Goal: Consume media (video, audio)

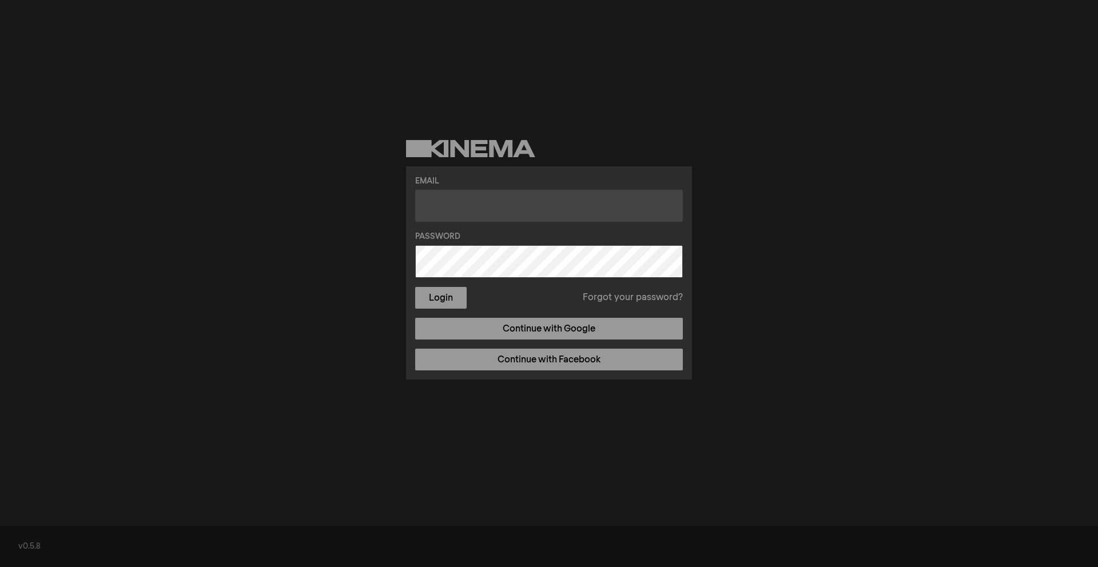
click at [524, 204] on input "text" at bounding box center [549, 206] width 268 height 32
click at [529, 212] on input "text" at bounding box center [549, 206] width 268 height 32
type input "[PERSON_NAME][EMAIL_ADDRESS][DOMAIN_NAME]"
click at [415, 287] on button "Login" at bounding box center [440, 298] width 51 height 22
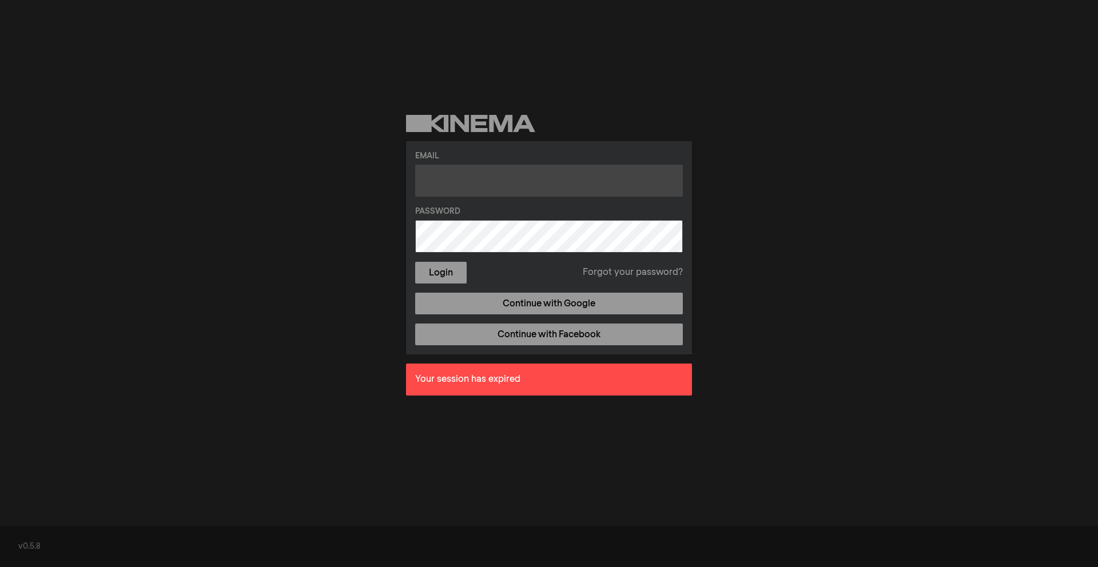
click at [540, 181] on input "text" at bounding box center [549, 181] width 268 height 32
type input "[PERSON_NAME][EMAIL_ADDRESS][DOMAIN_NAME]"
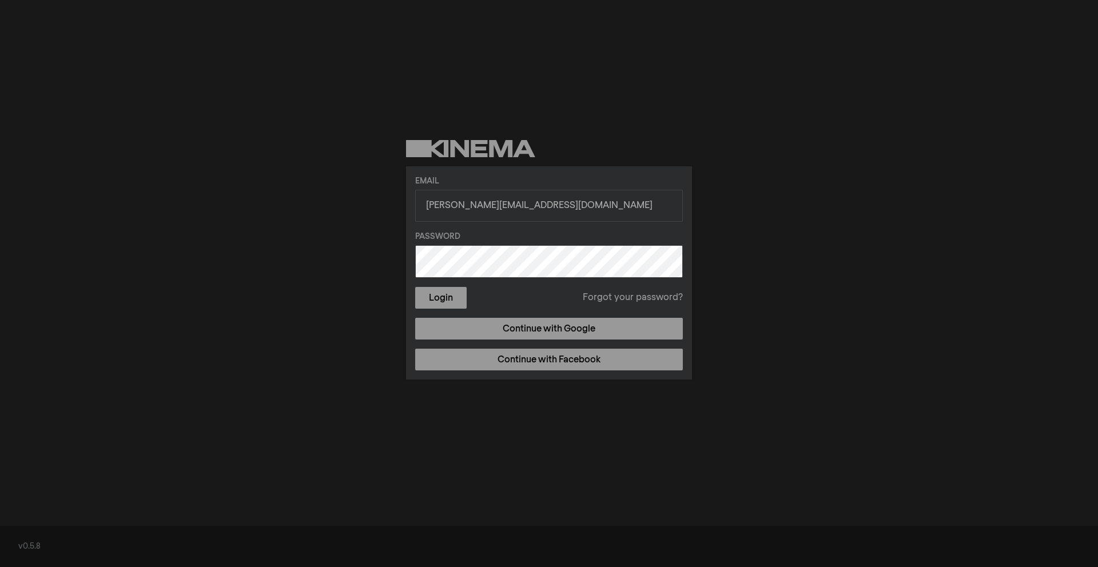
click at [536, 244] on form "Email [PERSON_NAME][EMAIL_ADDRESS][DOMAIN_NAME] Password Login Forgot your pass…" at bounding box center [549, 242] width 268 height 133
click at [415, 287] on button "Login" at bounding box center [440, 298] width 51 height 22
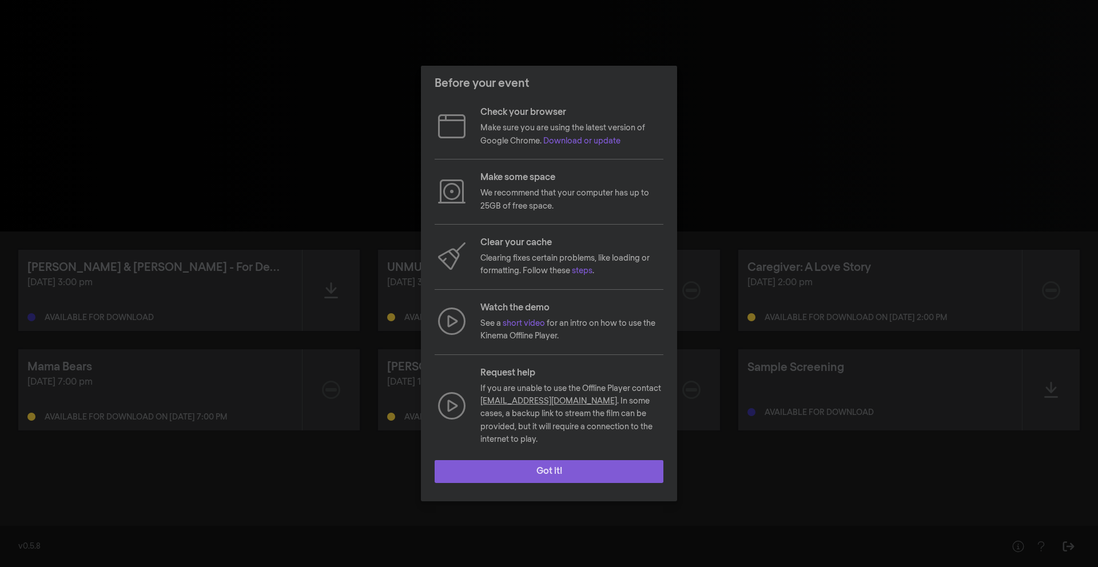
click at [592, 467] on button "Got it!" at bounding box center [548, 471] width 229 height 23
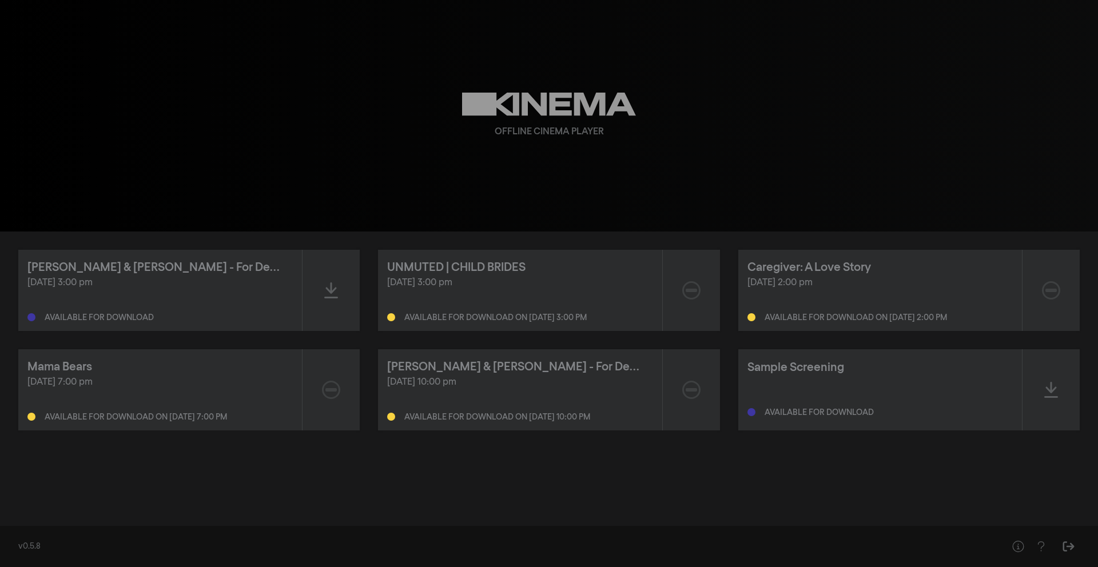
click at [192, 321] on div "Available for download" at bounding box center [159, 315] width 265 height 14
click at [458, 313] on div "Available for download on [DATE] 3:00 pm" at bounding box center [519, 315] width 265 height 14
click at [828, 304] on div "[DATE] 2:00 pm Available for download on [DATE] 2:00 pm" at bounding box center [879, 299] width 265 height 46
click at [539, 283] on div "[DATE] 3:00 pm" at bounding box center [519, 283] width 265 height 14
drag, startPoint x: 503, startPoint y: 284, endPoint x: 391, endPoint y: 283, distance: 111.5
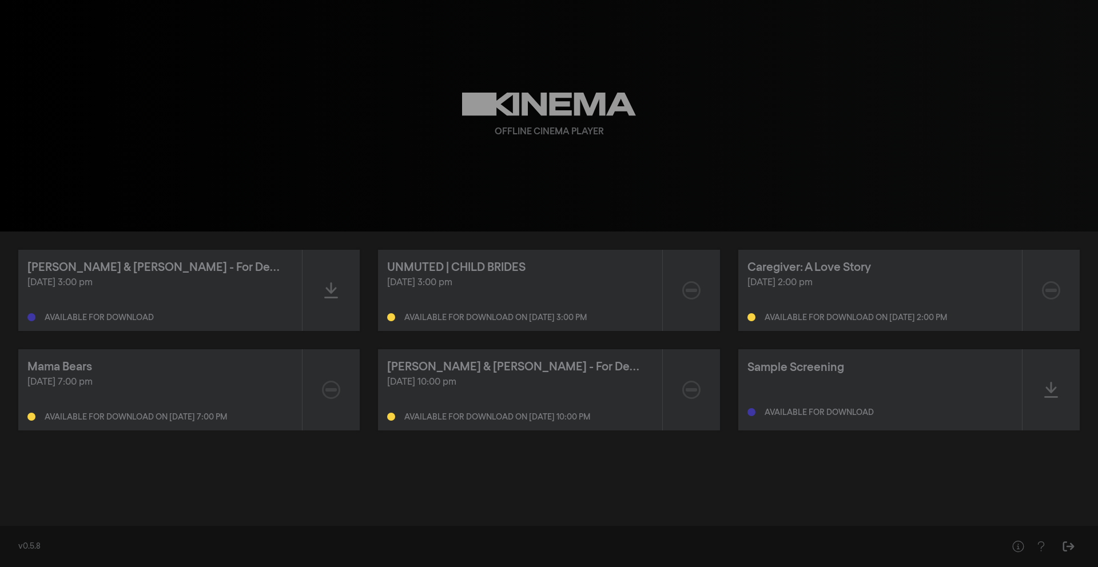
click at [391, 284] on div "[DATE] 3:00 pm" at bounding box center [519, 283] width 265 height 14
click at [476, 326] on div "UNMUTED | CHILD BRIDES [DATE] 3:00 pm Available for download on [DATE] 3:00 pm" at bounding box center [520, 290] width 284 height 81
click at [123, 315] on div "Available for download" at bounding box center [99, 318] width 109 height 8
click at [328, 286] on icon at bounding box center [331, 290] width 14 height 18
click at [312, 280] on div at bounding box center [330, 290] width 57 height 81
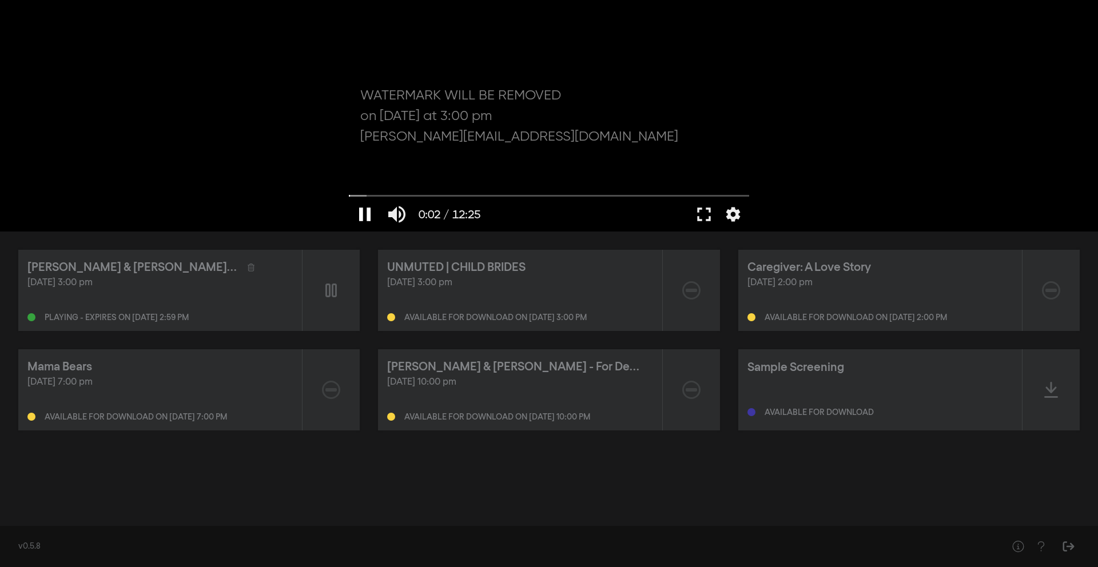
click at [365, 216] on button "pause" at bounding box center [365, 214] width 32 height 34
type input "2.461754"
